Goal: Task Accomplishment & Management: Manage account settings

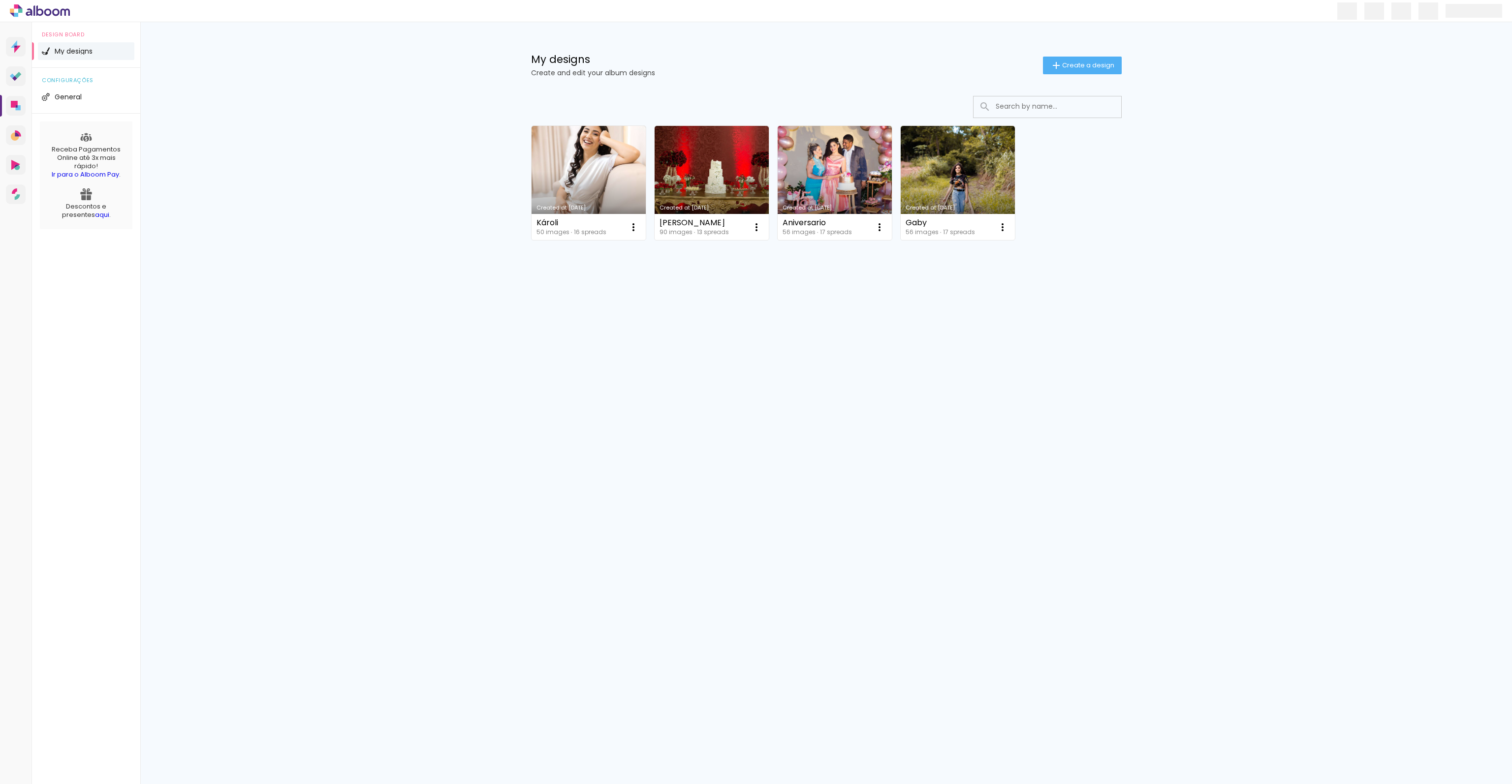
click at [388, 214] on div "My designs Create and edit your album designs Create a design Created at [DATE]…" at bounding box center [825, 177] width 1371 height 310
